Goal: Task Accomplishment & Management: Manage account settings

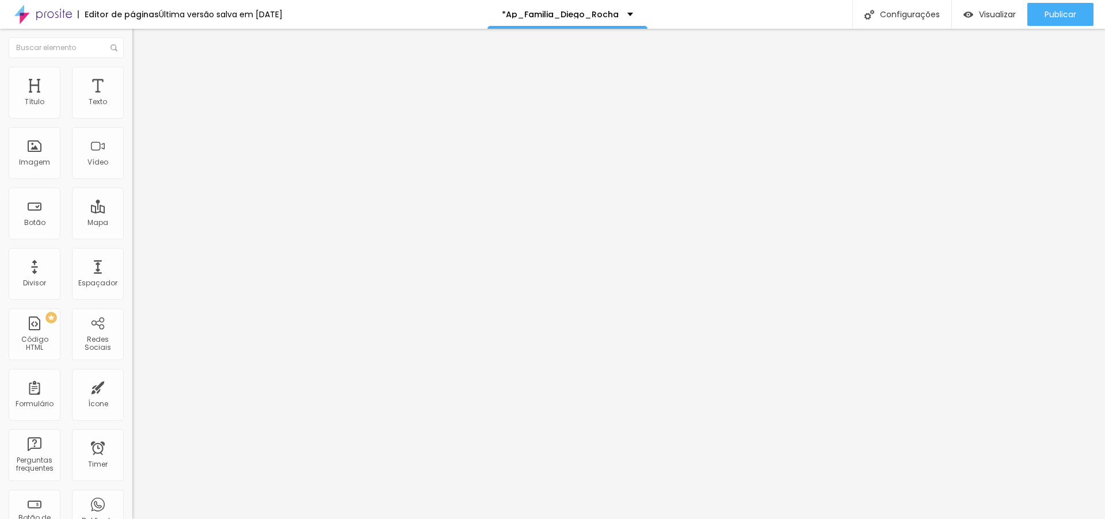
click at [132, 99] on span "Trocar imagem" at bounding box center [163, 94] width 63 height 10
click at [1074, 10] on span "Publicar" at bounding box center [1061, 14] width 32 height 9
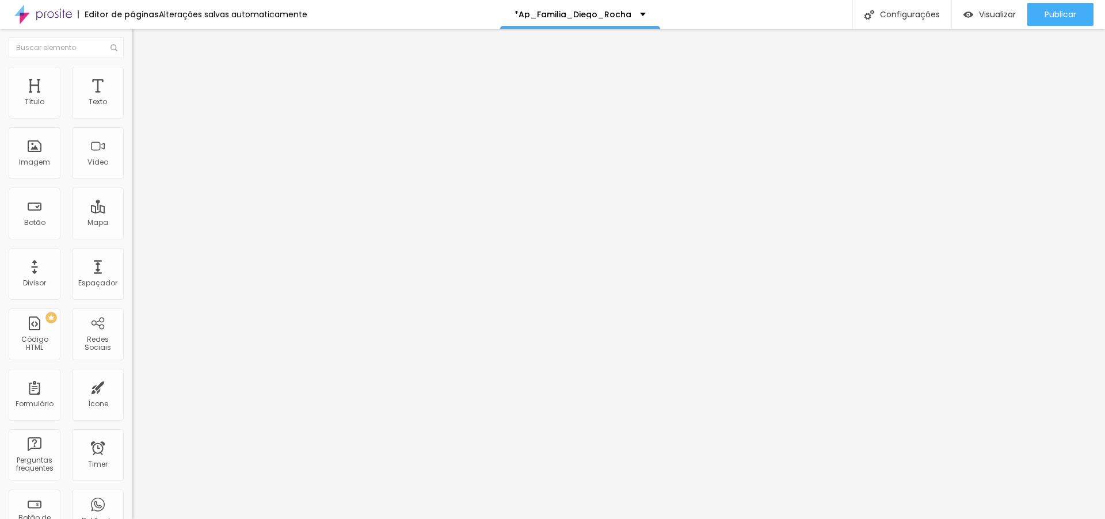
click at [143, 82] on span "Avançado" at bounding box center [162, 86] width 38 height 10
click at [143, 79] on span "Estilo" at bounding box center [152, 75] width 18 height 10
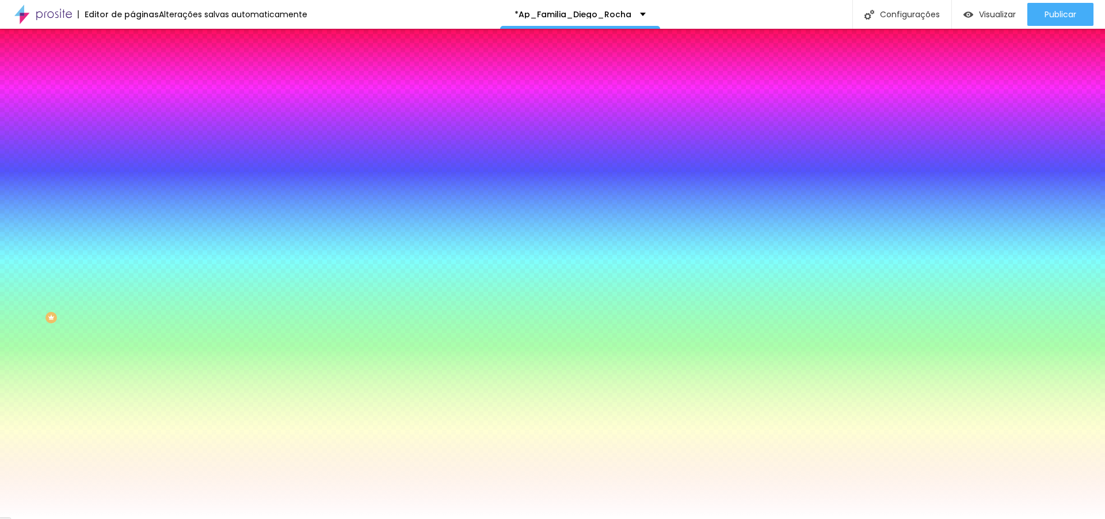
click at [132, 157] on div at bounding box center [198, 157] width 132 height 0
type input "#FFFFFF"
drag, startPoint x: 41, startPoint y: 241, endPoint x: 6, endPoint y: 219, distance: 40.9
click at [132, 219] on div "Imagem de fundo Adicionar imagem Efeito da Imagem Nenhum Nenhum Parallax Cor de…" at bounding box center [198, 164] width 132 height 149
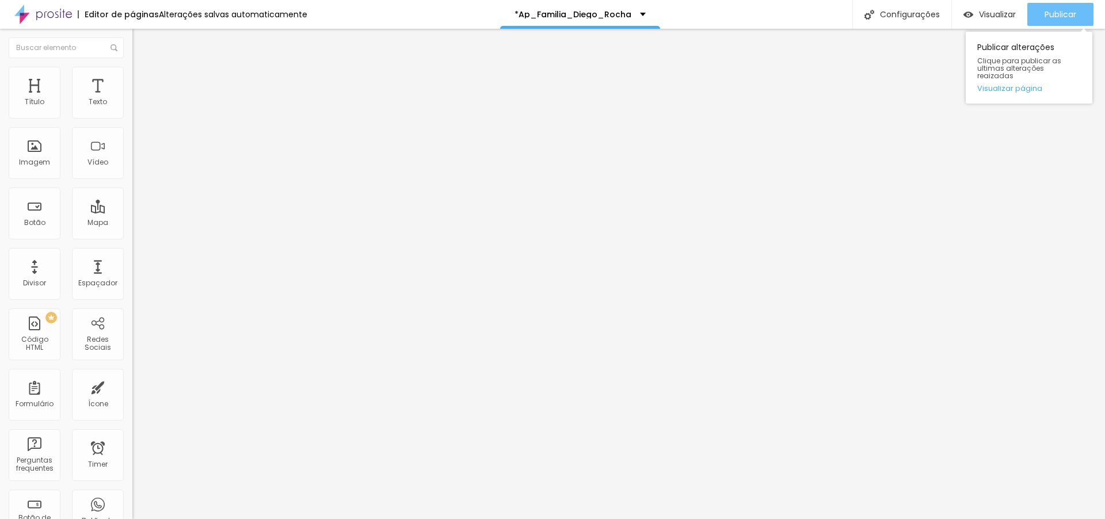
click at [1053, 20] on div "Publicar" at bounding box center [1061, 14] width 32 height 23
